Goal: Information Seeking & Learning: Stay updated

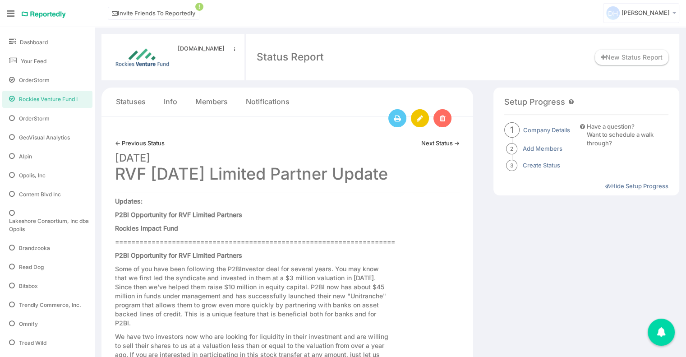
click at [145, 141] on link "← Previous Status" at bounding box center [140, 143] width 50 height 9
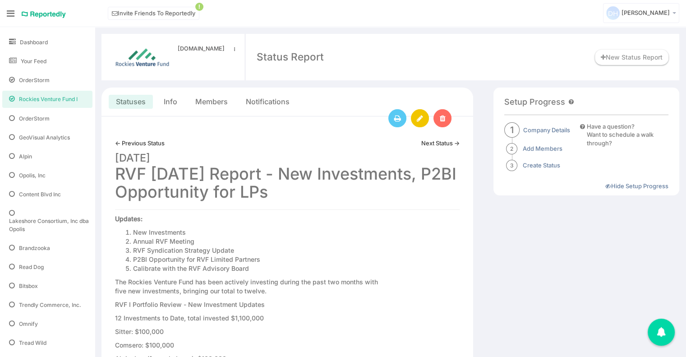
click at [133, 103] on link "Statuses" at bounding box center [131, 101] width 30 height 10
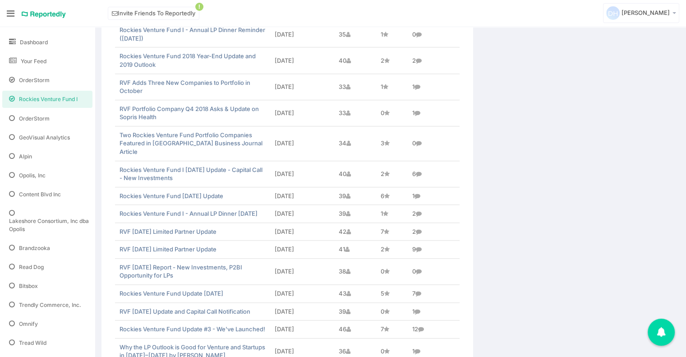
scroll to position [1057, 0]
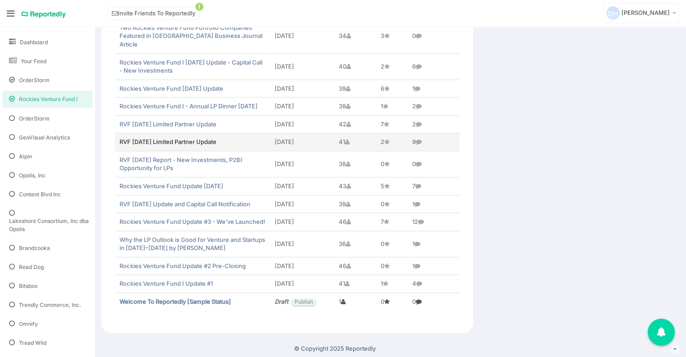
click at [193, 138] on link "RVF December 2017 Limited Partner Update" at bounding box center [167, 141] width 97 height 7
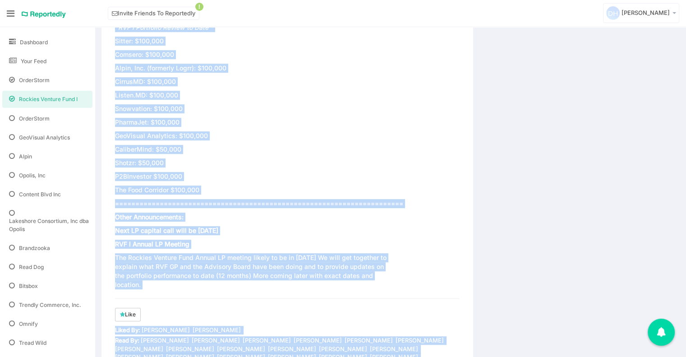
scroll to position [687, 0]
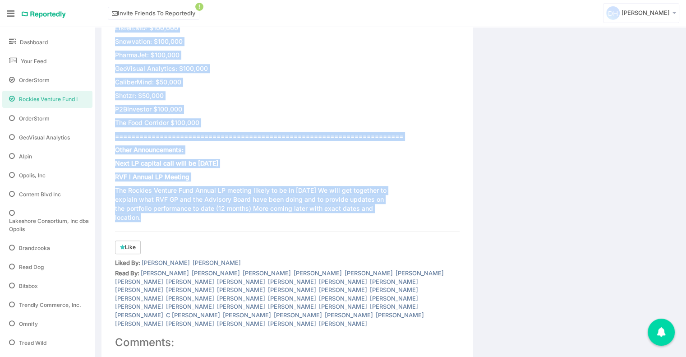
drag, startPoint x: 117, startPoint y: 156, endPoint x: 339, endPoint y: 219, distance: 230.4
click at [339, 219] on div "← Previous Status Next Status → December 04, 2017 RVF December 2017 Limited Par…" at bounding box center [286, 210] width 371 height 1562
copy div "Updates: P2BI Opportunity for RVF Limited Partners Rockies Impact Fund ========…"
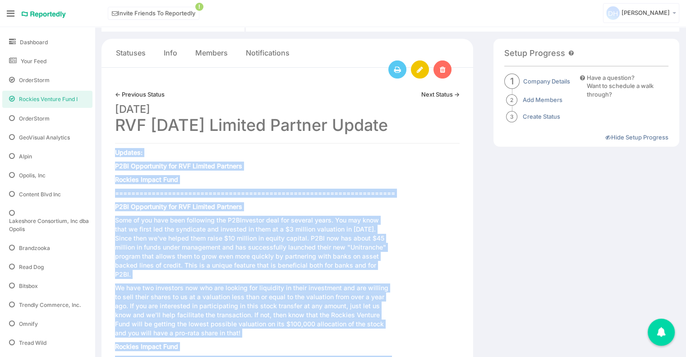
scroll to position [0, 0]
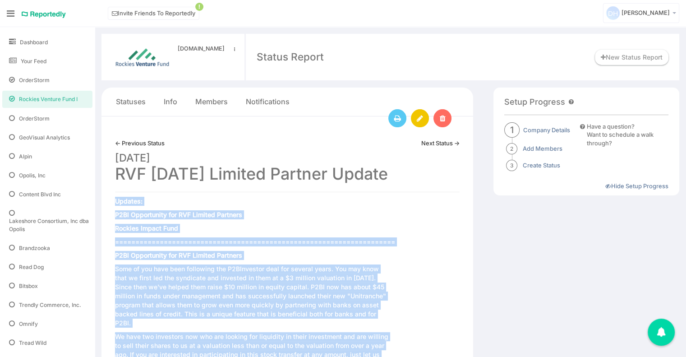
drag, startPoint x: 208, startPoint y: 184, endPoint x: 453, endPoint y: 181, distance: 244.8
copy h1 "RVF December 2017 Limited Partner Update"
click at [445, 142] on link "Next Status →" at bounding box center [440, 143] width 38 height 9
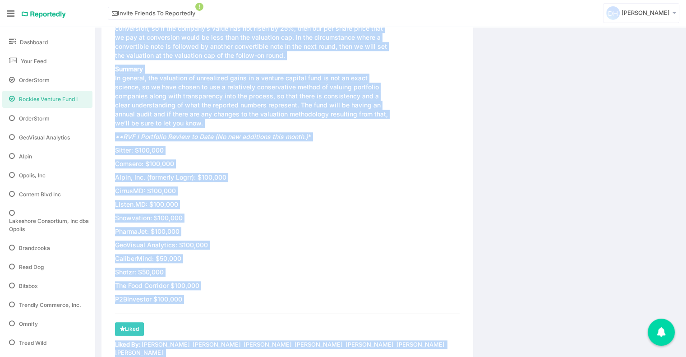
scroll to position [934, 0]
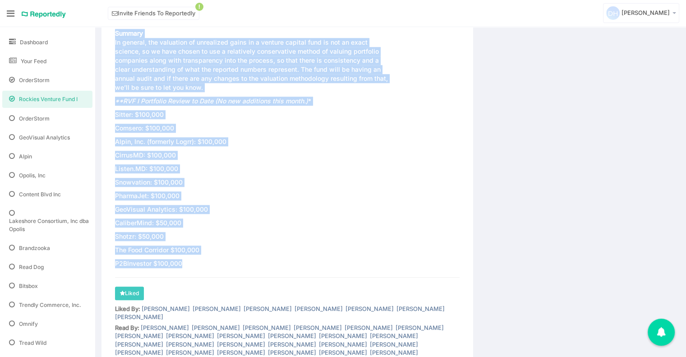
drag, startPoint x: 115, startPoint y: 200, endPoint x: 301, endPoint y: 252, distance: 193.8
copy div "RVF January 2018 Update Happy New Year from Rockies Venture Fund I. 2017 was a …"
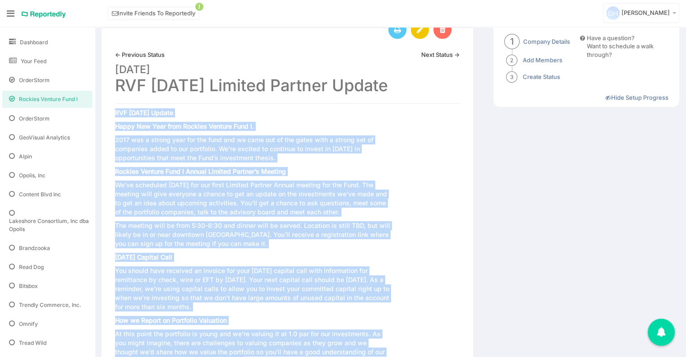
scroll to position [0, 0]
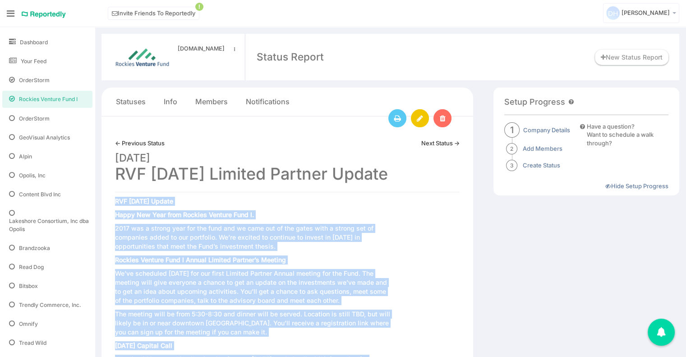
click at [454, 142] on link "Next Status →" at bounding box center [440, 143] width 38 height 9
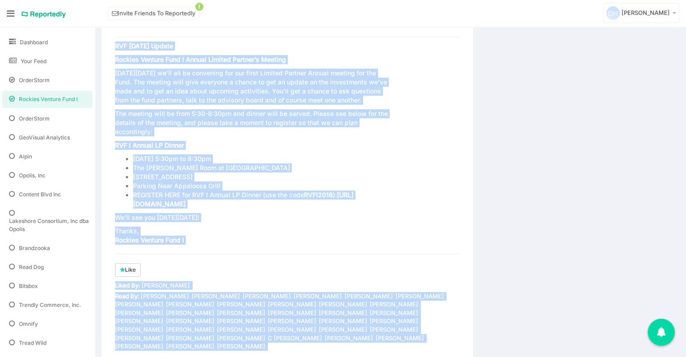
scroll to position [202, 0]
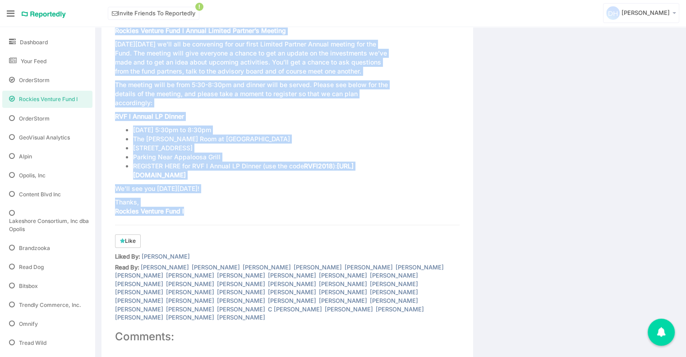
drag, startPoint x: 114, startPoint y: 218, endPoint x: 269, endPoint y: 233, distance: 155.3
click at [269, 233] on div "← Previous Status Next Status → [DATE] Rockies Venture Fund I - Annual LP Dinne…" at bounding box center [286, 239] width 371 height 648
copy div "RVF [DATE] Update Rockies Venture Fund I Annual Limited Partner’s Meeting [DATE…"
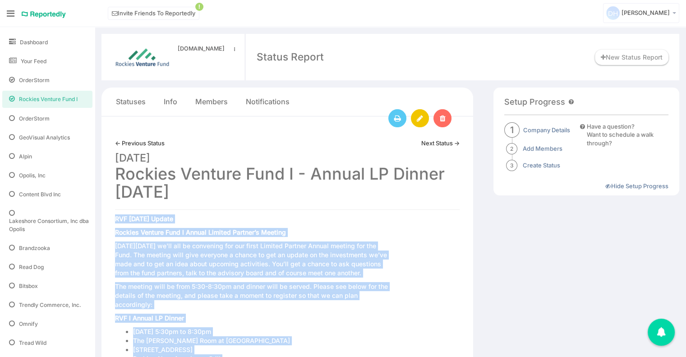
scroll to position [0, 0]
drag, startPoint x: 197, startPoint y: 192, endPoint x: 109, endPoint y: 178, distance: 88.5
copy h1 "Rockies Venture Fund I - Annual LP Dinner [DATE]"
